Goal: Task Accomplishment & Management: Use online tool/utility

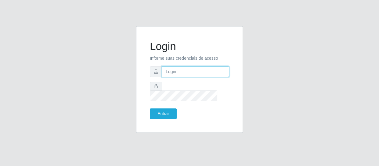
click at [203, 77] on input "text" at bounding box center [195, 72] width 67 height 11
type input "[EMAIL_ADDRESS][DOMAIN_NAME]"
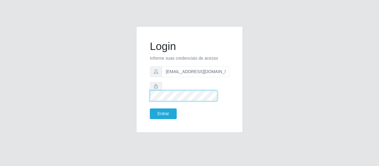
click at [150, 109] on button "Entrar" at bounding box center [163, 114] width 27 height 11
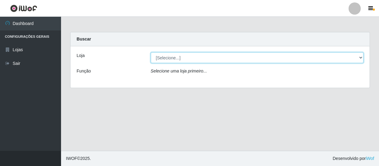
click at [258, 60] on select "[Selecione...] SuperFácil Atacado - São Gonçalo do Amarante" at bounding box center [257, 58] width 213 height 11
select select "408"
click at [151, 53] on select "[Selecione...] SuperFácil Atacado - São Gonçalo do Amarante" at bounding box center [257, 58] width 213 height 11
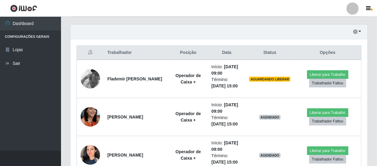
scroll to position [194, 0]
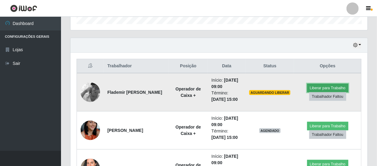
click at [332, 86] on button "Liberar para Trabalho" at bounding box center [328, 88] width 41 height 9
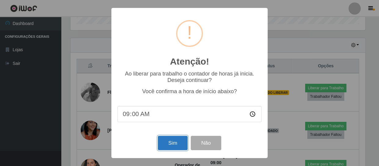
click at [180, 145] on button "Sim" at bounding box center [173, 143] width 30 height 14
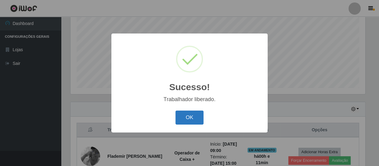
click at [197, 119] on button "OK" at bounding box center [190, 118] width 28 height 14
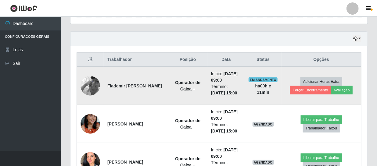
scroll to position [241, 0]
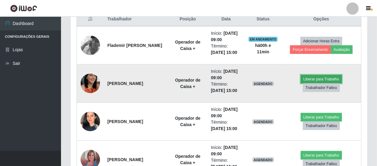
click at [325, 78] on button "Liberar para Trabalho" at bounding box center [321, 79] width 41 height 9
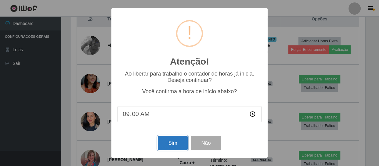
click at [173, 143] on button "Sim" at bounding box center [173, 143] width 30 height 14
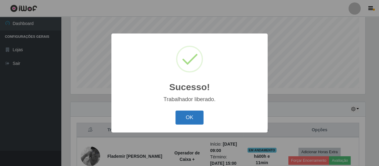
click at [188, 122] on button "OK" at bounding box center [190, 118] width 28 height 14
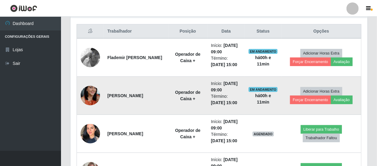
scroll to position [269, 0]
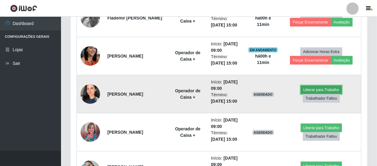
click at [324, 86] on button "Liberar para Trabalho" at bounding box center [321, 90] width 41 height 9
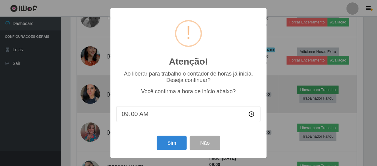
scroll to position [127, 295]
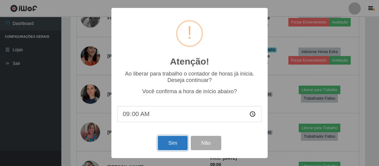
click at [172, 144] on button "Sim" at bounding box center [173, 143] width 30 height 14
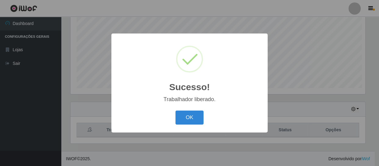
scroll to position [0, 0]
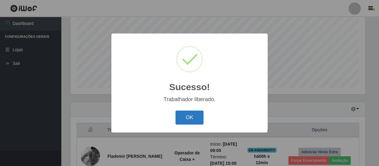
click at [177, 121] on button "OK" at bounding box center [190, 118] width 28 height 14
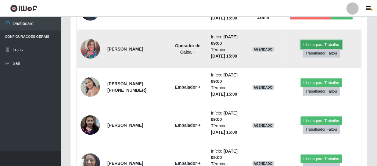
click at [315, 43] on button "Liberar para Trabalho" at bounding box center [321, 45] width 41 height 9
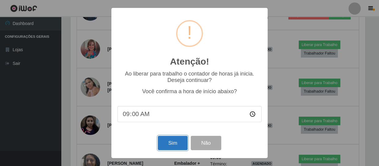
click at [167, 144] on button "Sim" at bounding box center [173, 143] width 30 height 14
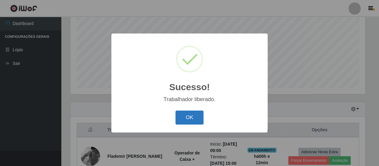
click at [189, 120] on button "OK" at bounding box center [190, 118] width 28 height 14
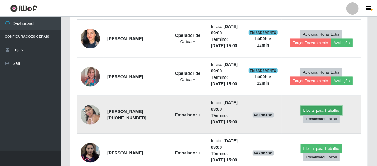
click at [309, 108] on button "Liberar para Trabalho" at bounding box center [321, 111] width 41 height 9
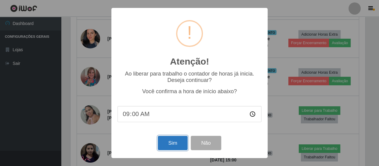
click at [173, 142] on button "Sim" at bounding box center [173, 143] width 30 height 14
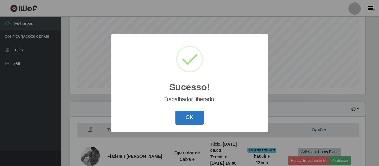
click at [188, 118] on button "OK" at bounding box center [190, 118] width 28 height 14
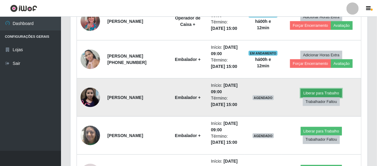
click at [326, 91] on button "Liberar para Trabalho" at bounding box center [321, 93] width 41 height 9
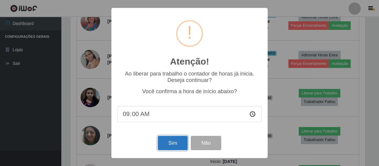
click at [169, 143] on button "Sim" at bounding box center [173, 143] width 30 height 14
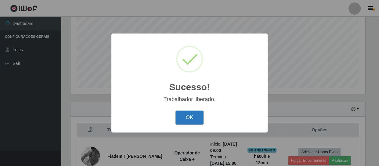
click at [191, 119] on button "OK" at bounding box center [190, 118] width 28 height 14
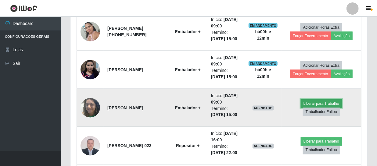
click at [314, 103] on button "Liberar para Trabalho" at bounding box center [321, 104] width 41 height 9
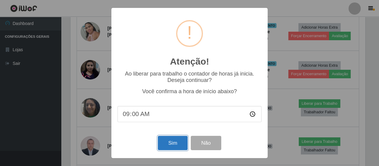
click at [171, 143] on button "Sim" at bounding box center [173, 143] width 30 height 14
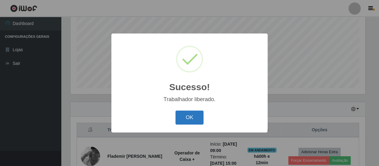
click at [194, 117] on button "OK" at bounding box center [190, 118] width 28 height 14
